Goal: Task Accomplishment & Management: Use online tool/utility

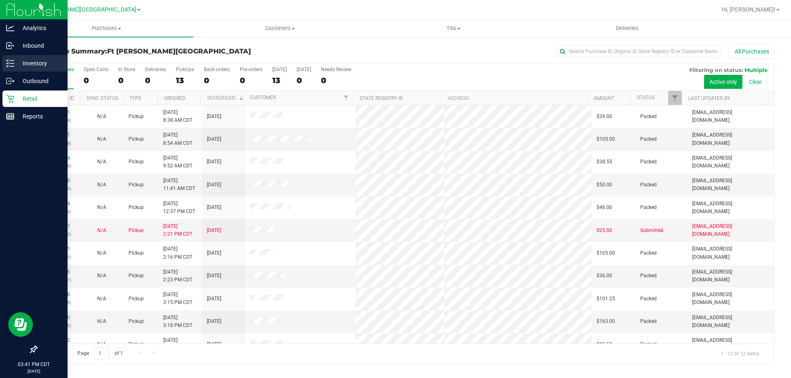
click at [19, 66] on p "Inventory" at bounding box center [38, 63] width 49 height 10
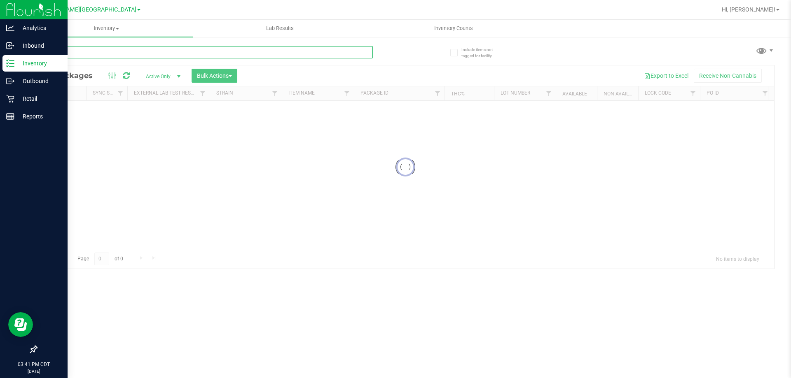
click at [88, 51] on input "text" at bounding box center [204, 52] width 336 height 12
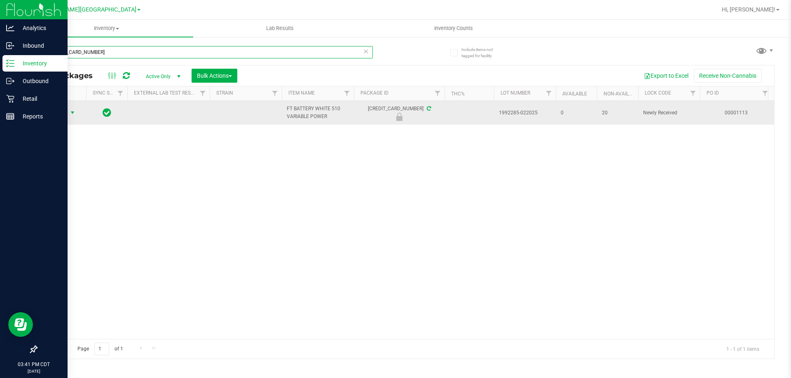
type input "[CREDIT_CARD_NUMBER]"
click at [61, 114] on span "Action" at bounding box center [56, 113] width 22 height 12
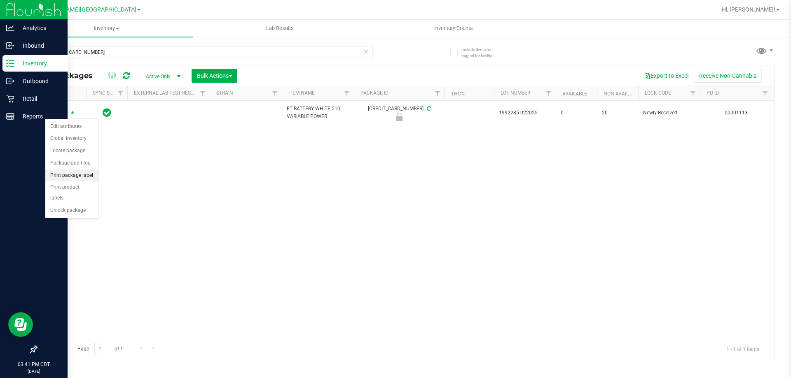
click at [71, 177] on li "Print package label" at bounding box center [71, 176] width 53 height 12
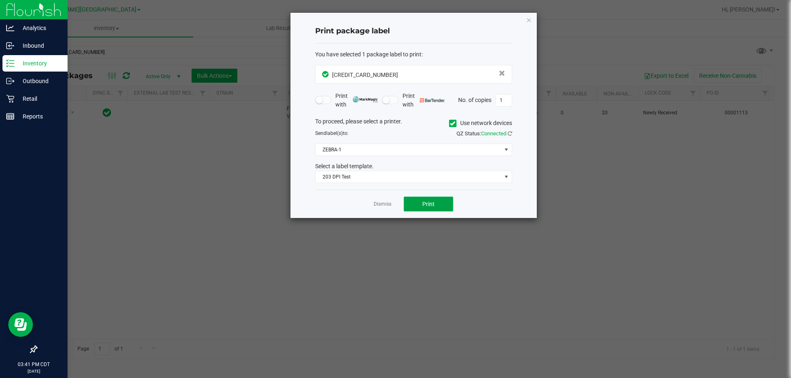
click at [427, 200] on button "Print" at bounding box center [428, 204] width 49 height 15
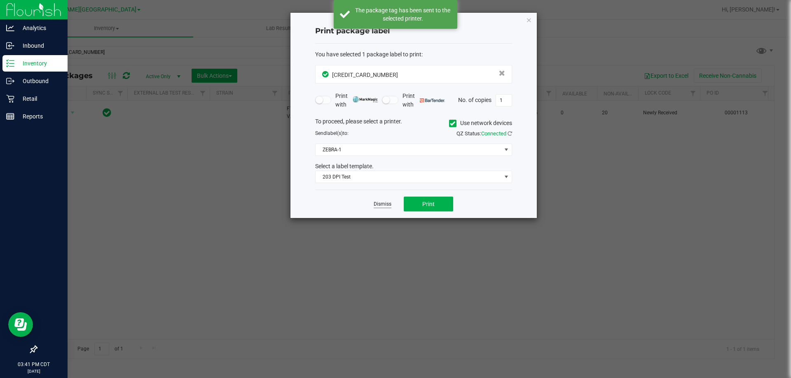
click at [386, 205] on link "Dismiss" at bounding box center [382, 204] width 18 height 7
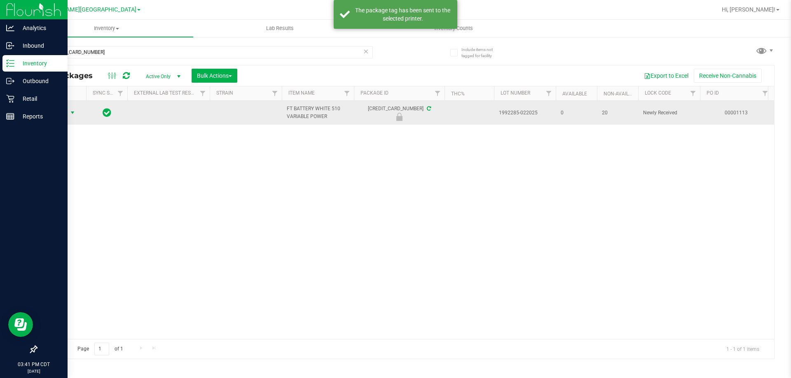
click at [64, 115] on span "Action" at bounding box center [56, 113] width 22 height 12
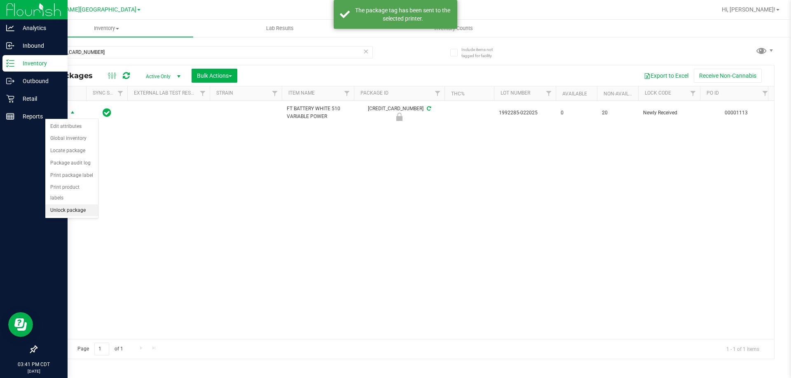
click at [70, 205] on li "Unlock package" at bounding box center [71, 211] width 53 height 12
